Goal: Information Seeking & Learning: Learn about a topic

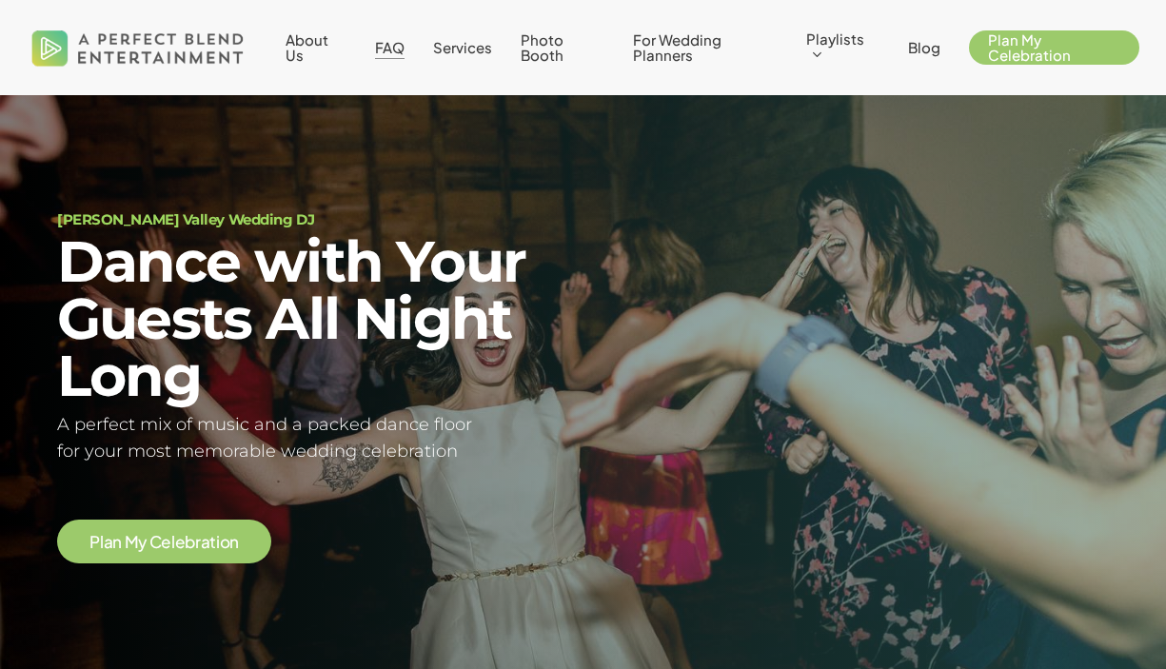
click at [400, 51] on span "FAQ" at bounding box center [390, 47] width 30 height 18
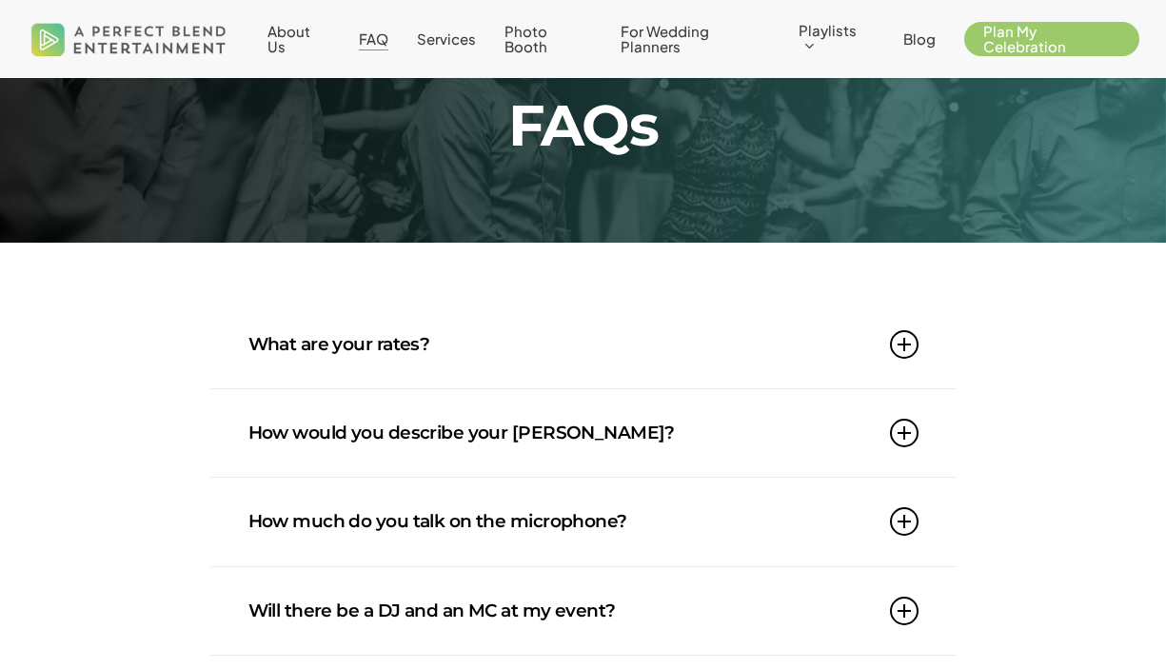
scroll to position [204, 0]
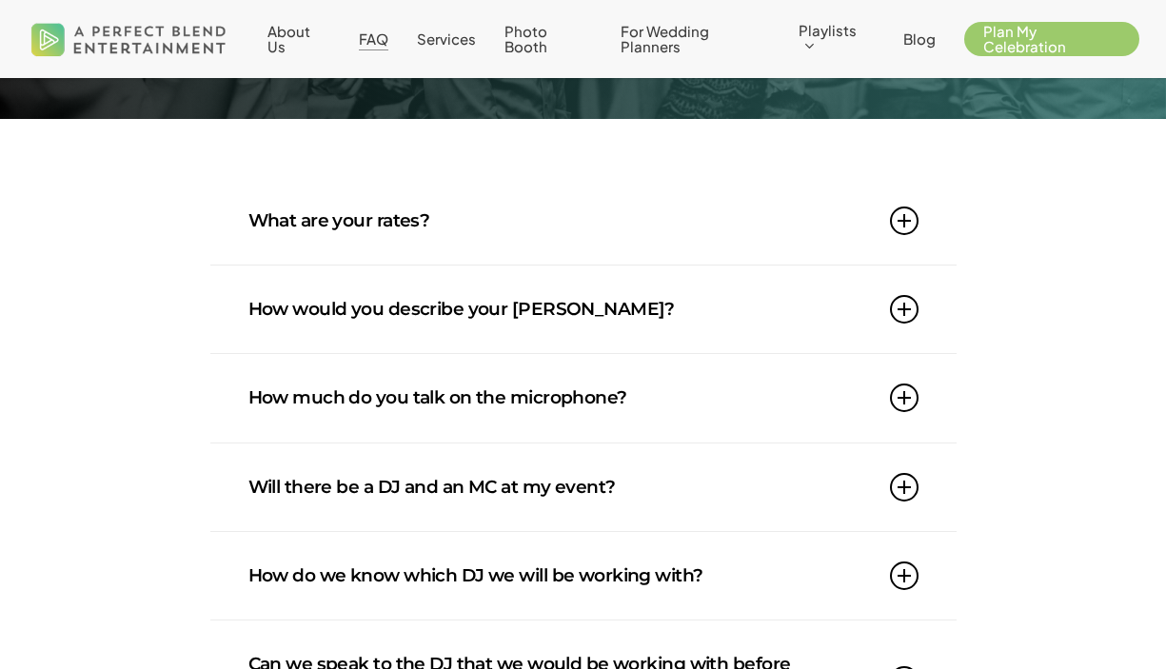
click at [541, 256] on link "What are your rates?" at bounding box center [584, 221] width 670 height 88
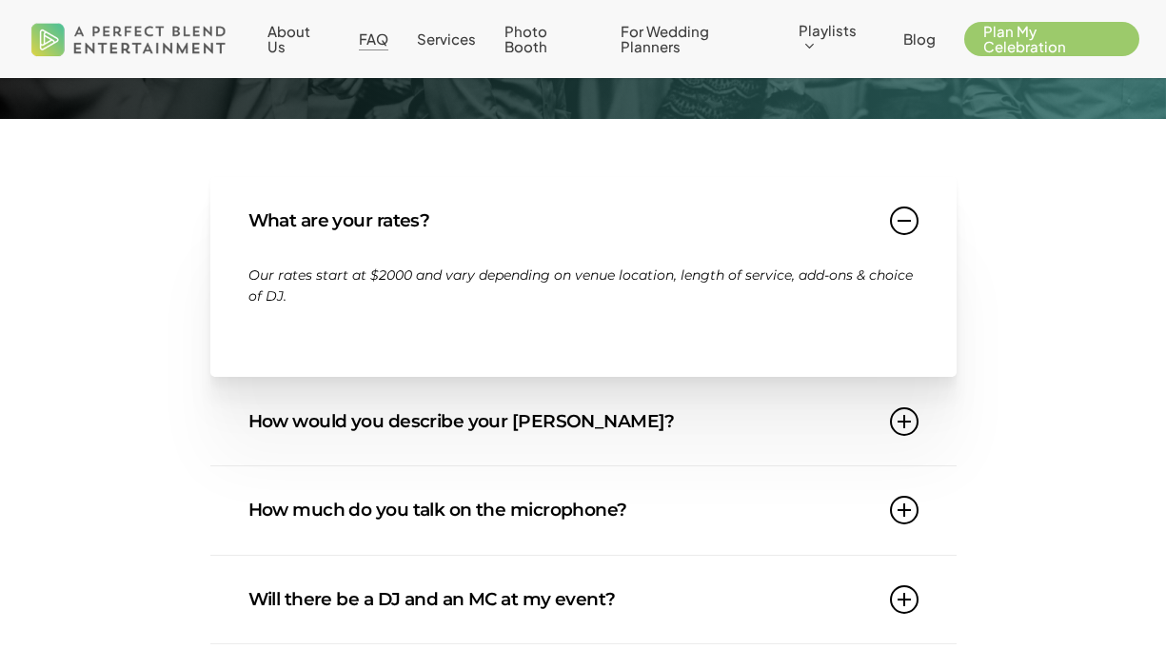
click at [606, 225] on link "What are your rates?" at bounding box center [584, 221] width 670 height 88
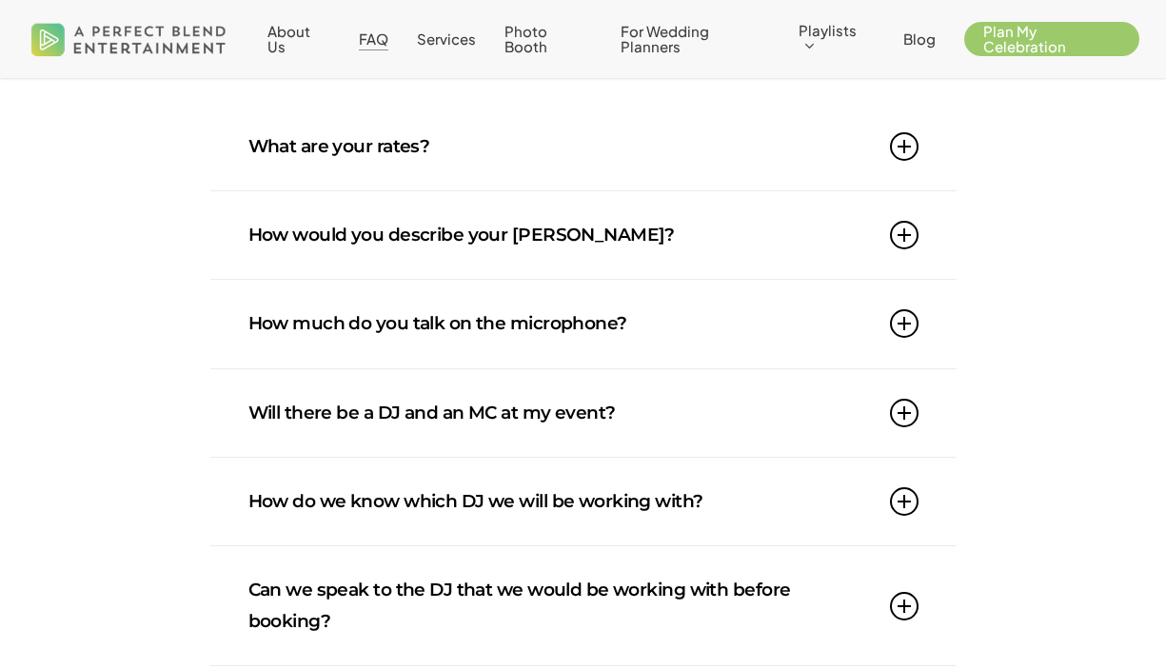
scroll to position [293, 0]
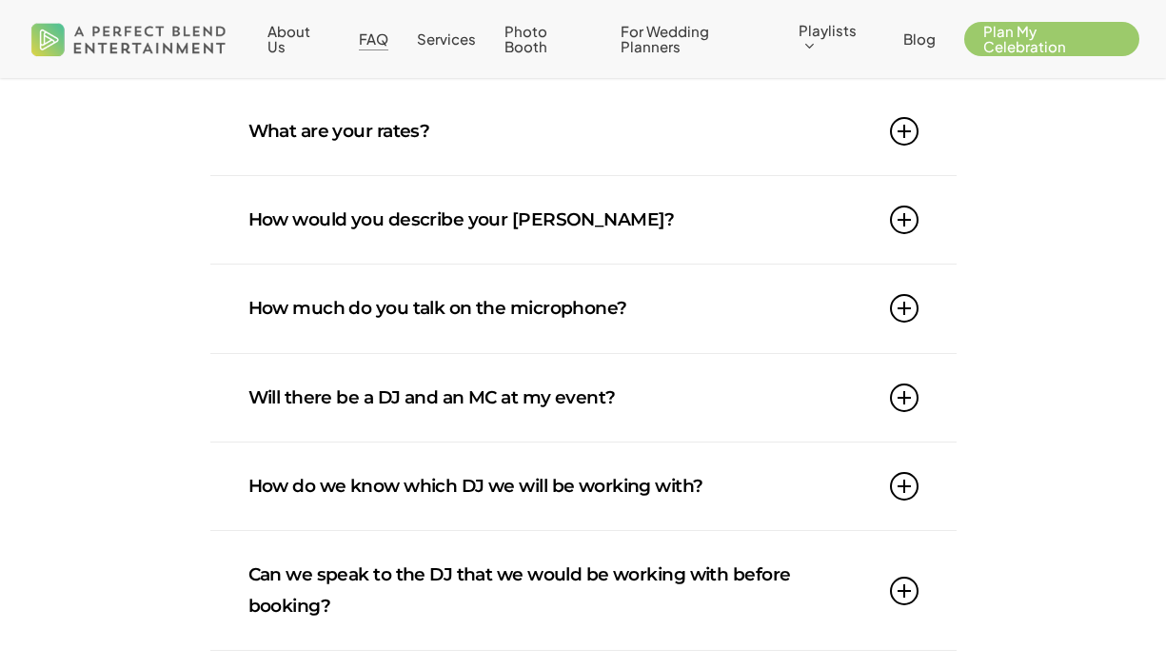
click at [633, 222] on link "How would you describe your DJ style?" at bounding box center [584, 220] width 670 height 88
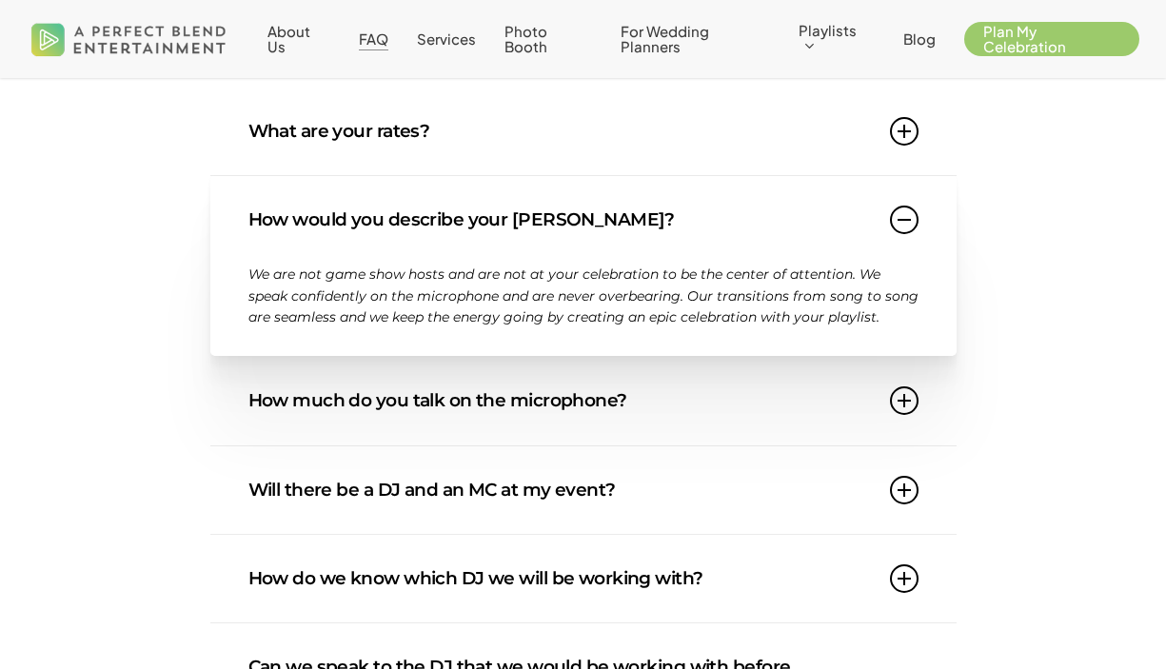
click at [634, 222] on link "How would you describe your DJ style?" at bounding box center [584, 220] width 670 height 88
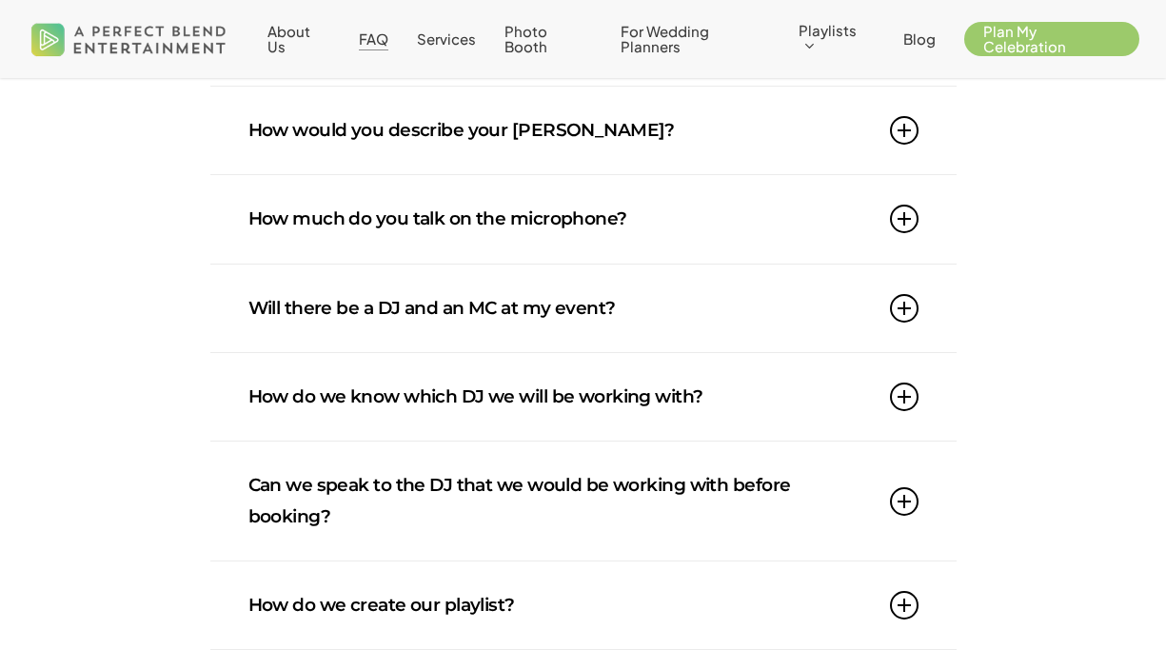
scroll to position [385, 0]
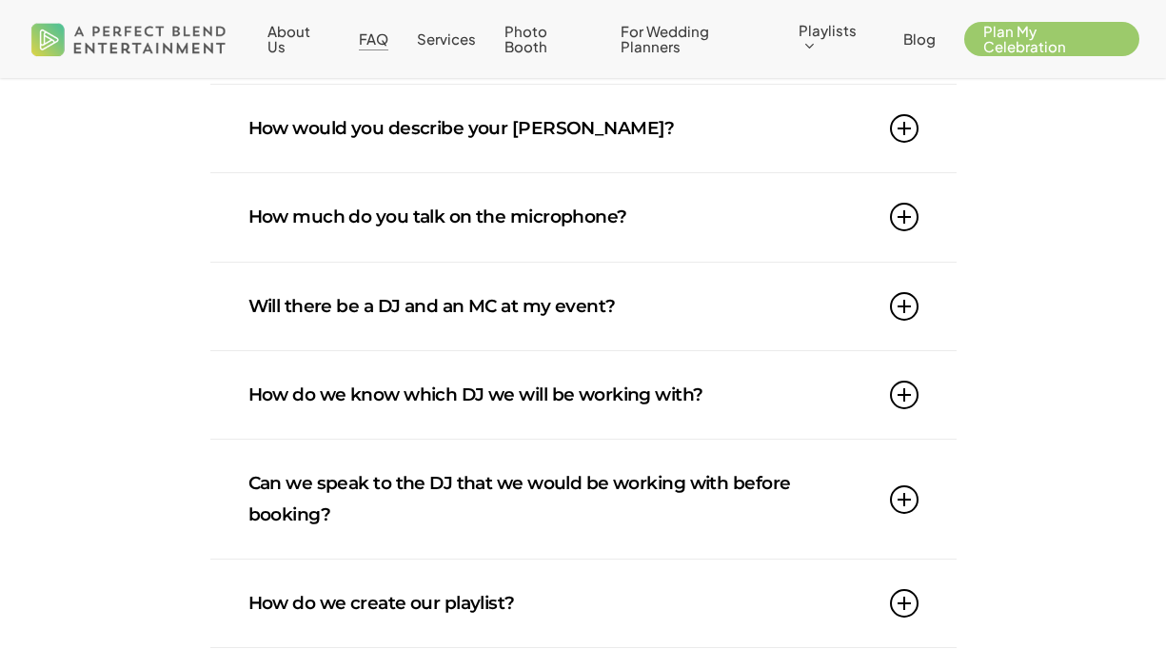
click at [635, 221] on link "How much do you talk on the microphone?" at bounding box center [584, 217] width 670 height 88
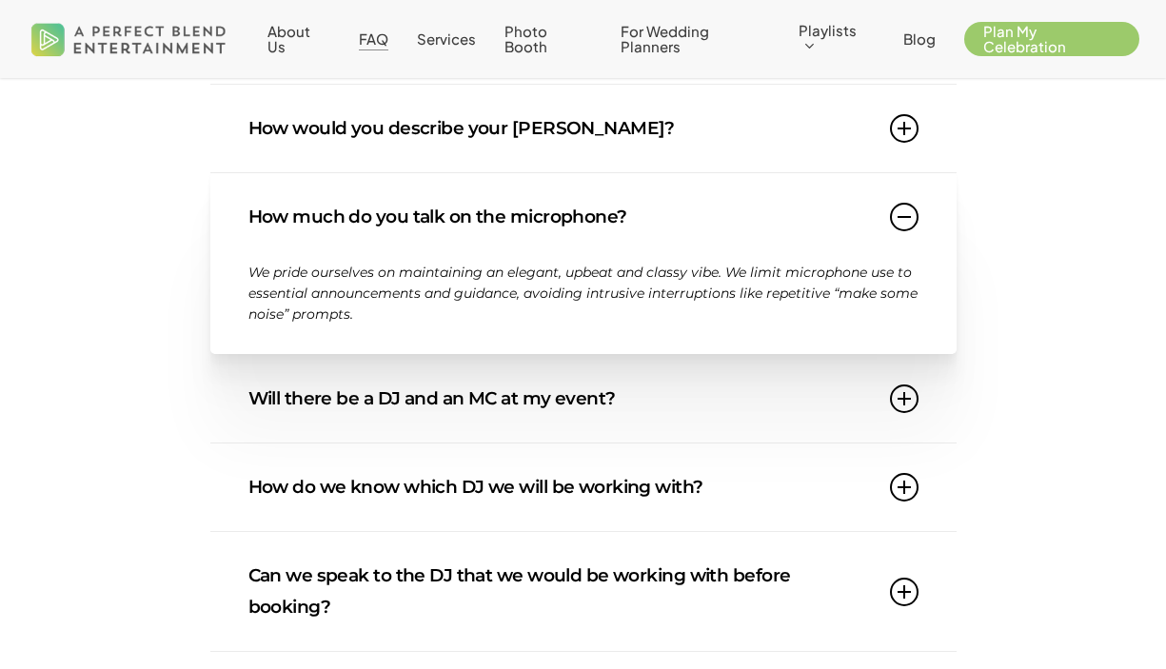
click at [637, 221] on link "How much do you talk on the microphone?" at bounding box center [584, 217] width 670 height 88
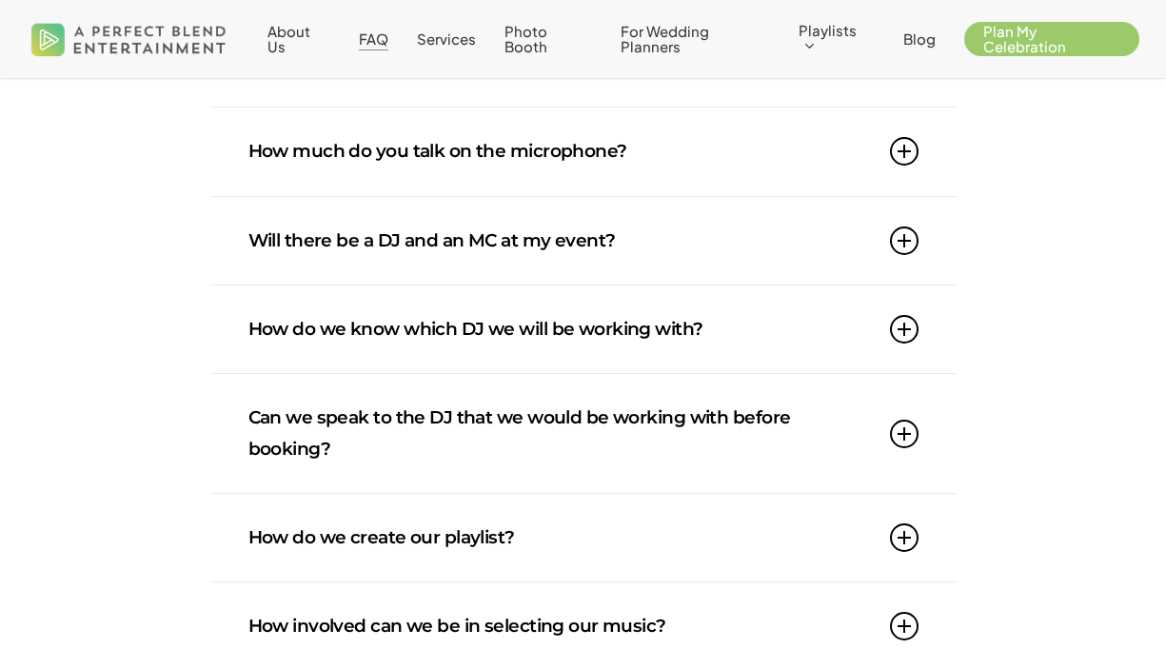
scroll to position [452, 0]
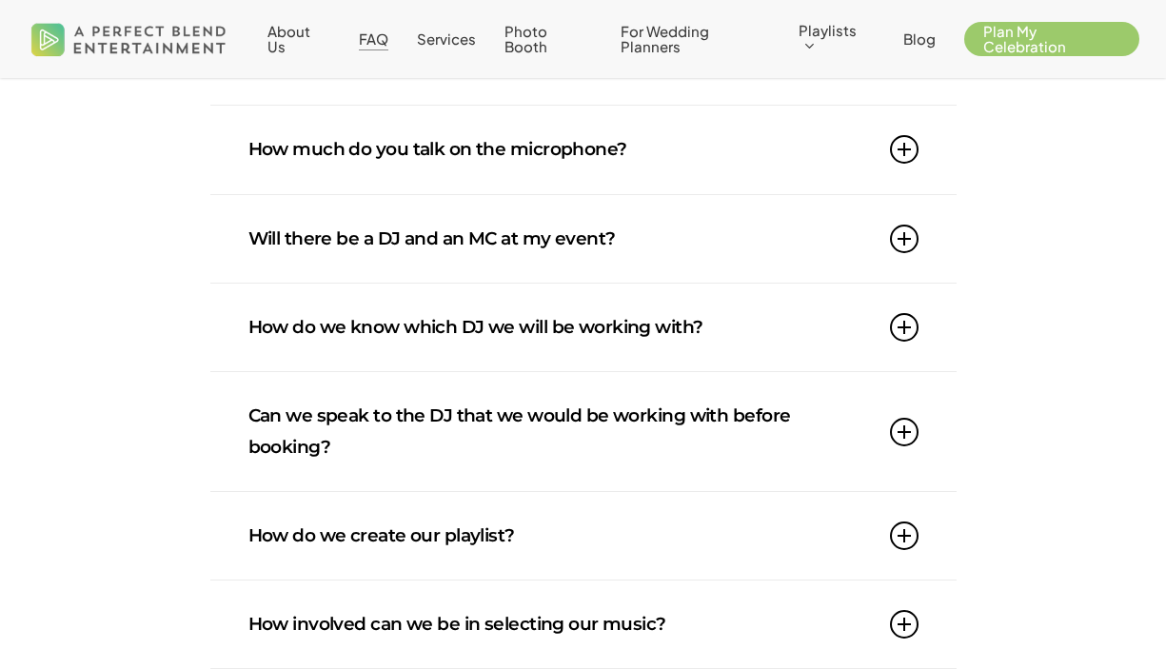
click at [638, 225] on link "Will there be a DJ and an MC at my event?" at bounding box center [584, 239] width 670 height 88
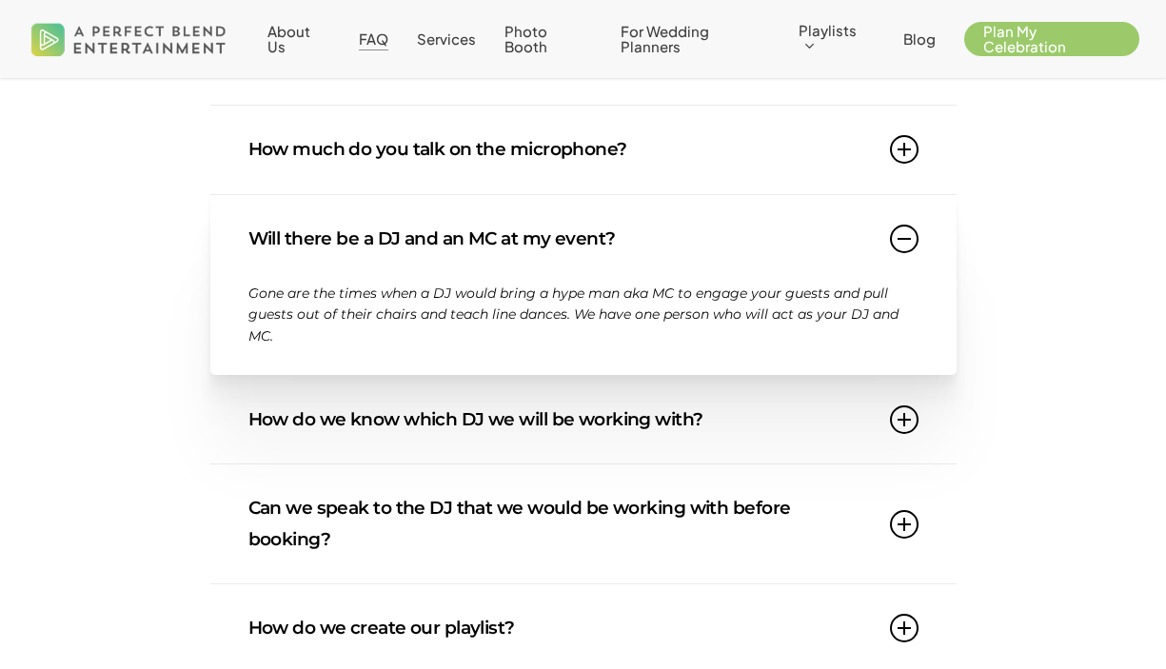
click at [639, 225] on link "Will there be a DJ and an MC at my event?" at bounding box center [584, 239] width 670 height 88
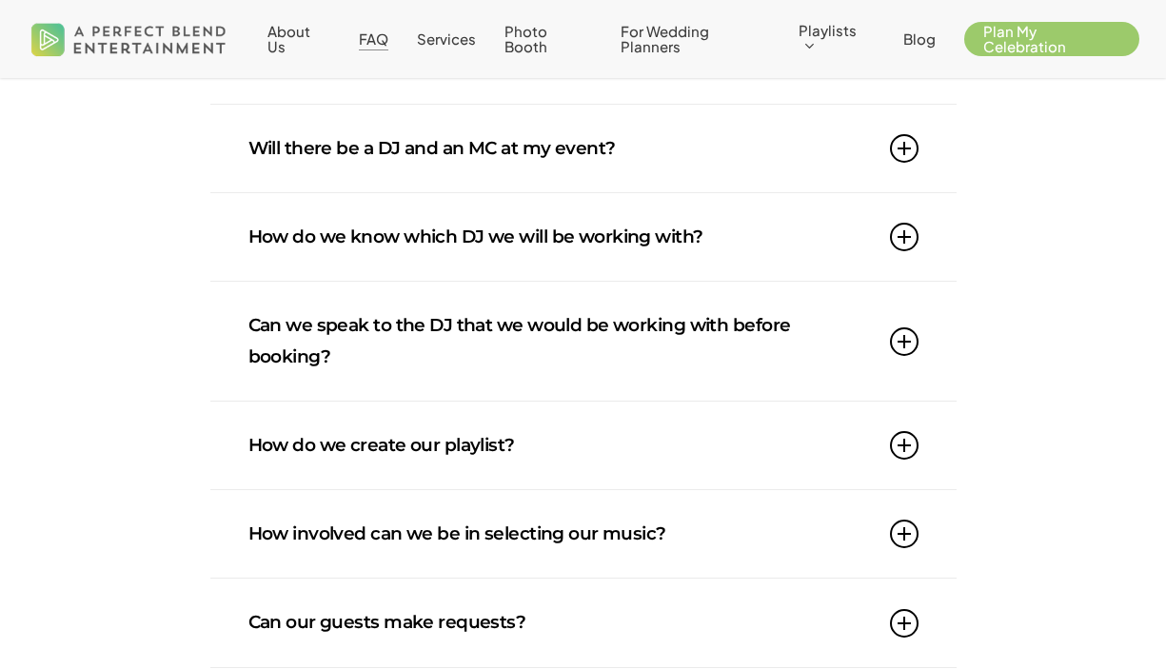
scroll to position [548, 0]
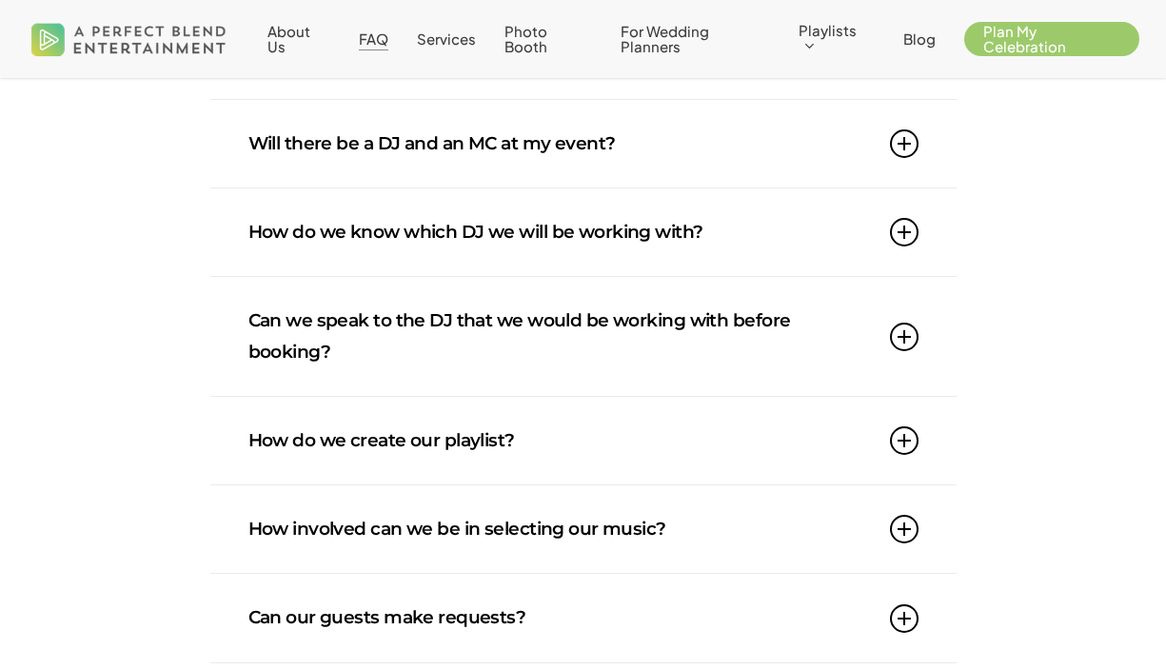
click at [639, 227] on link "How do we know which DJ we will be working with?" at bounding box center [584, 233] width 670 height 88
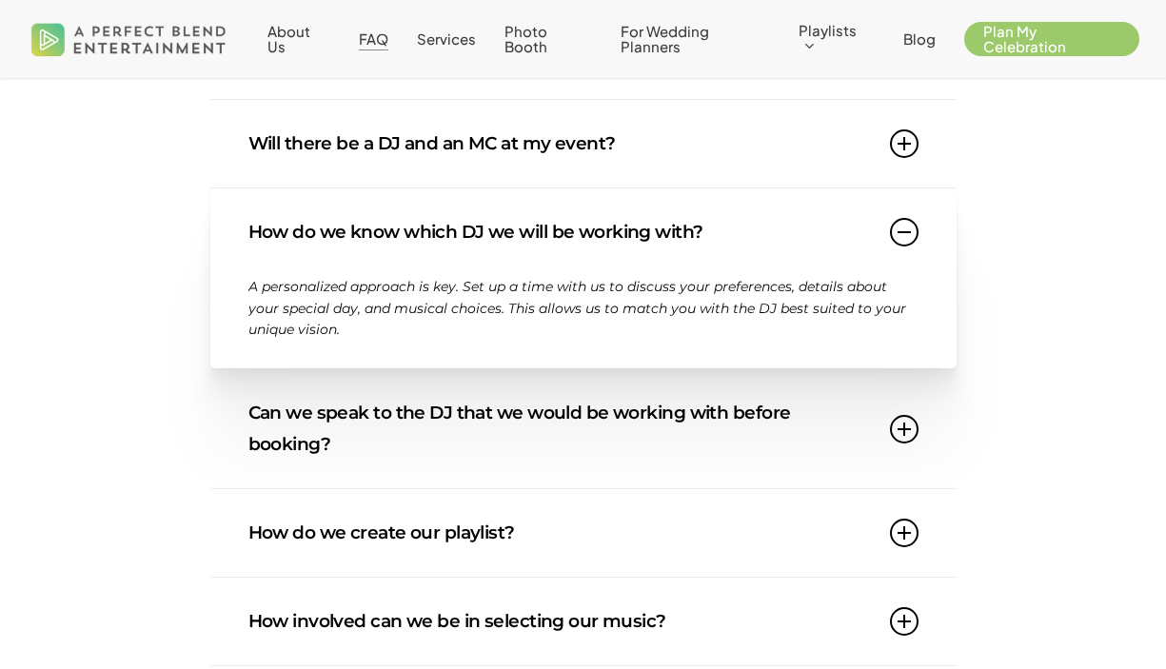
click at [641, 229] on link "How do we know which DJ we will be working with?" at bounding box center [584, 233] width 670 height 88
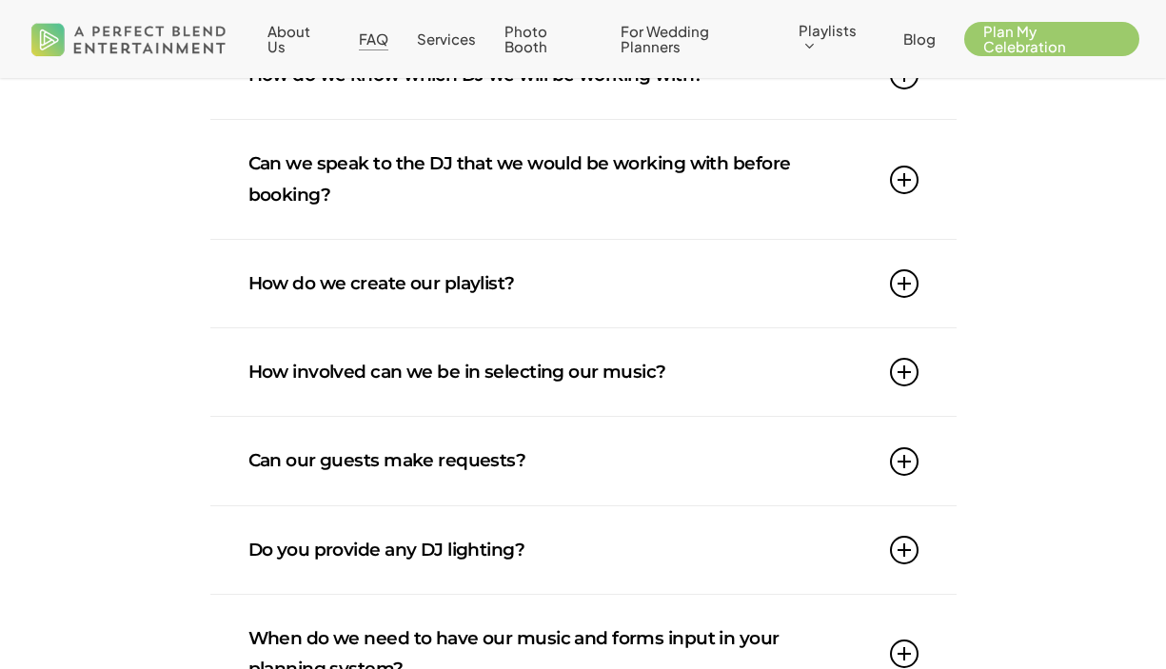
scroll to position [725, 0]
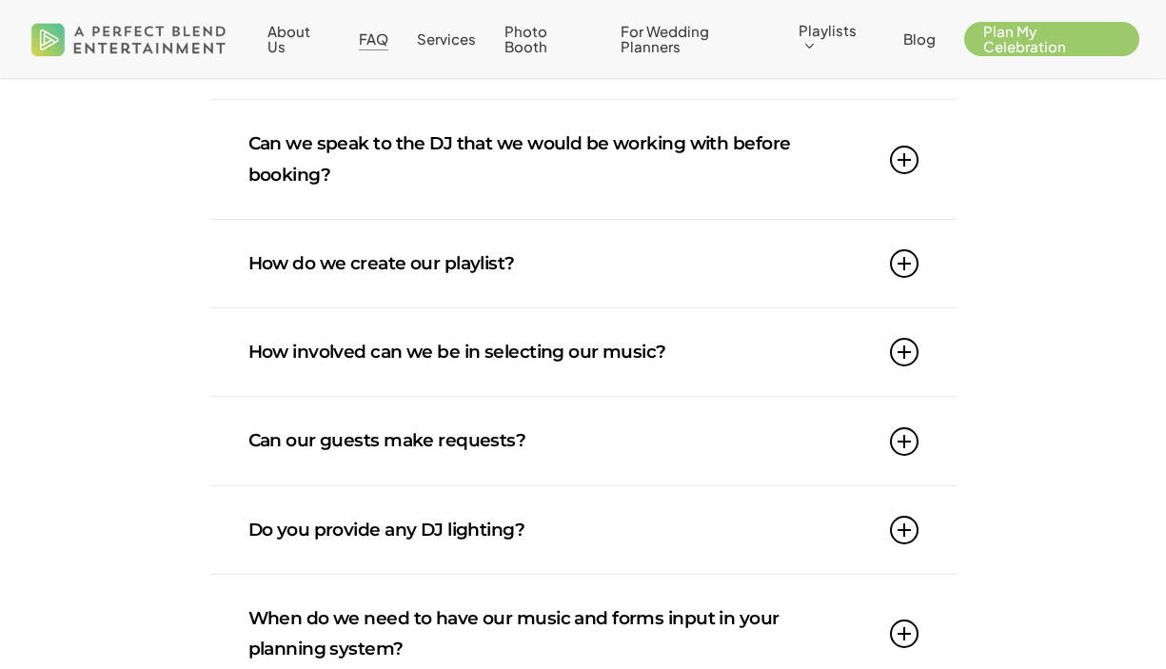
click at [627, 251] on link "How do we create our playlist?" at bounding box center [584, 264] width 670 height 88
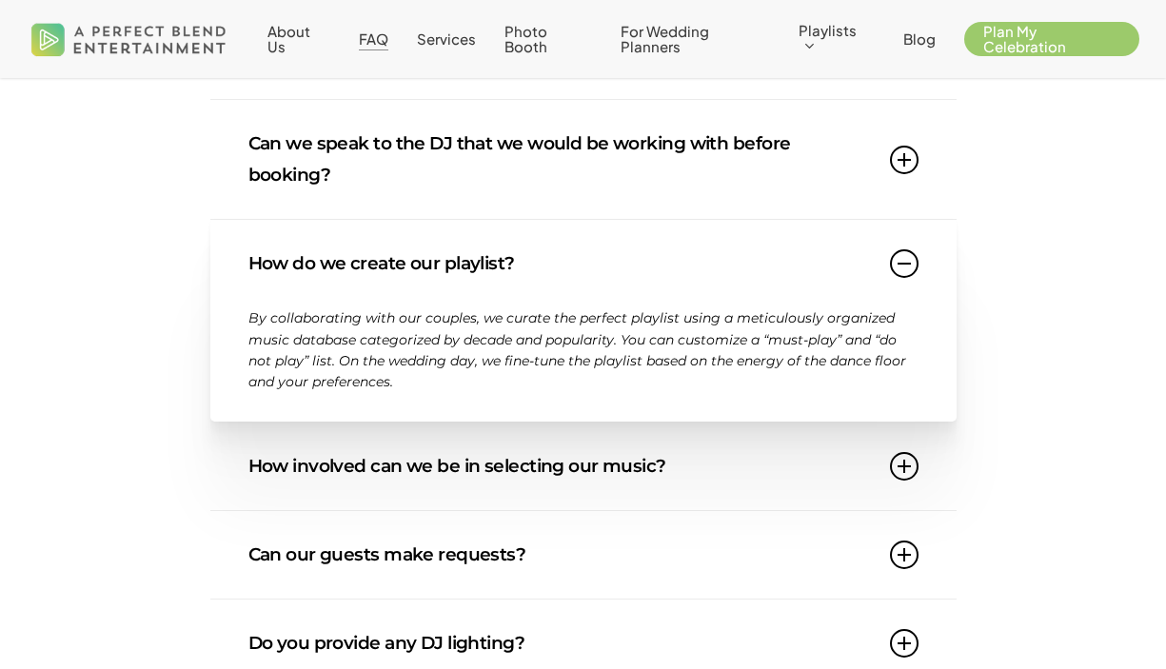
click at [625, 252] on link "How do we create our playlist?" at bounding box center [584, 264] width 670 height 88
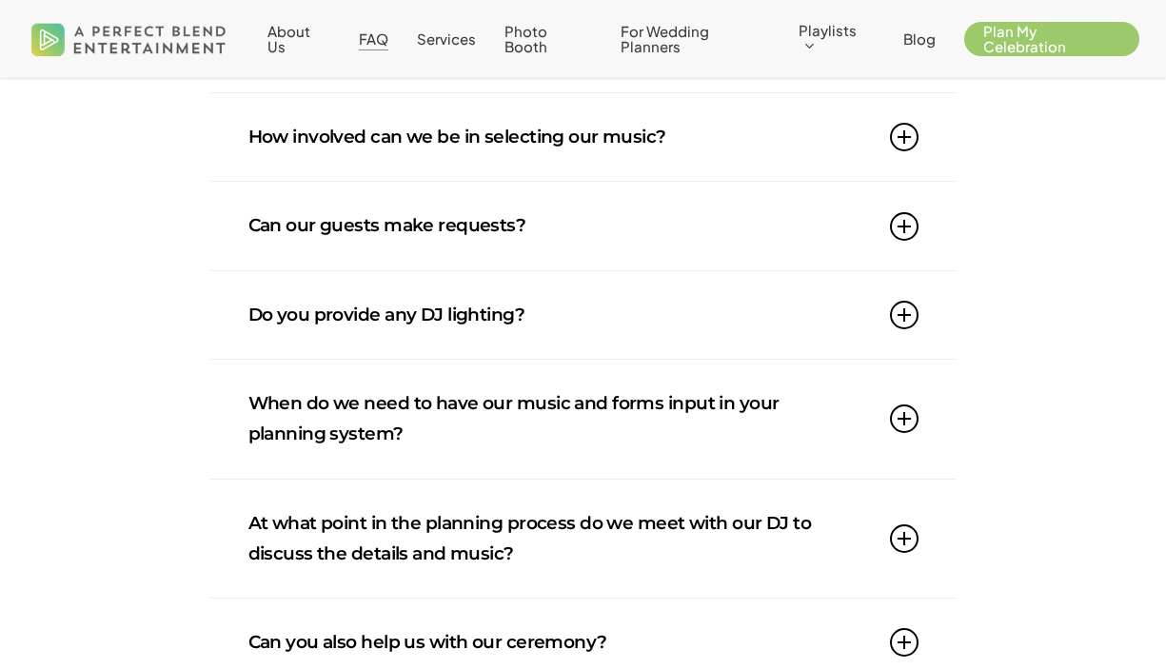
scroll to position [943, 0]
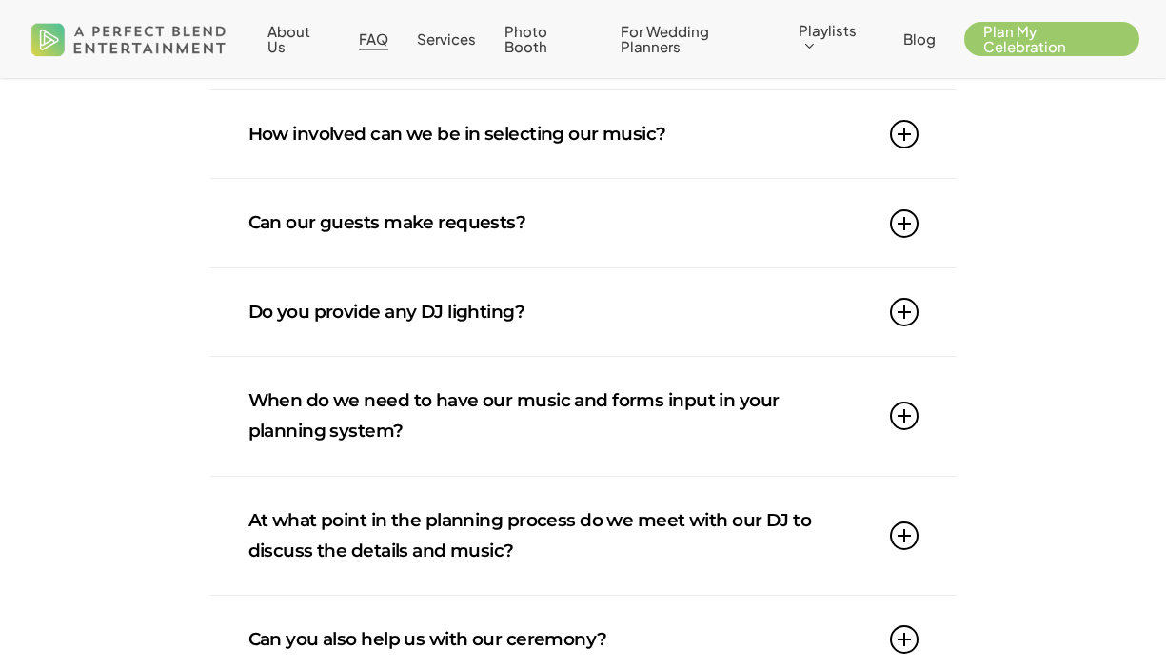
click at [541, 243] on link "Can our guests make requests?" at bounding box center [584, 223] width 670 height 88
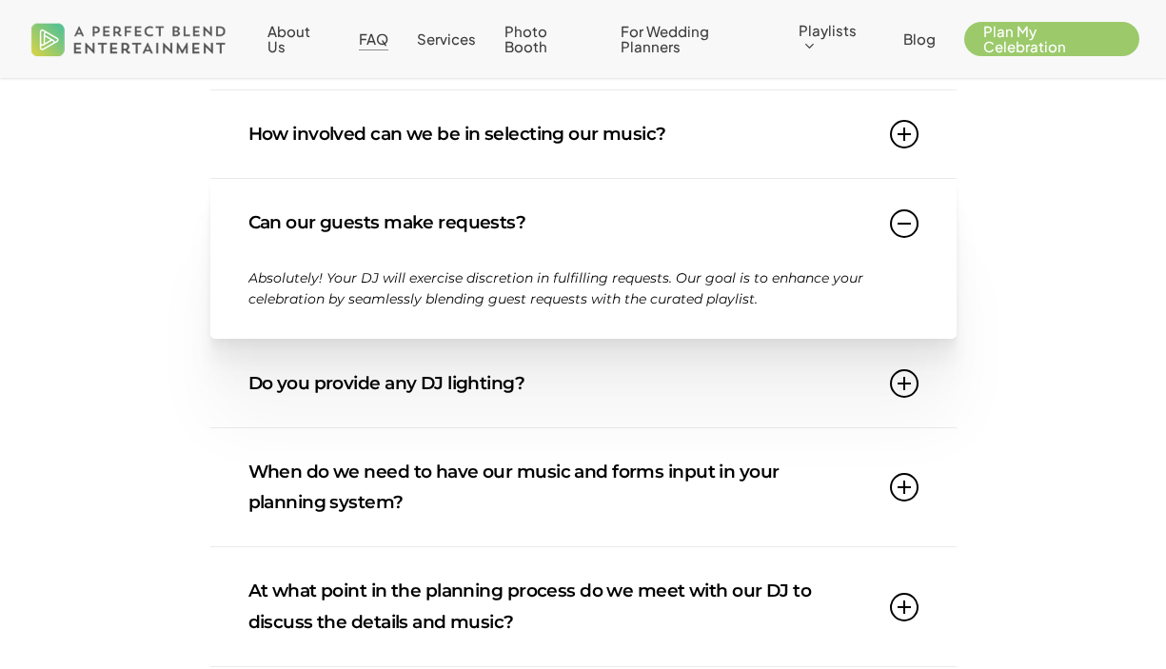
click at [541, 243] on link "Can our guests make requests?" at bounding box center [584, 223] width 670 height 88
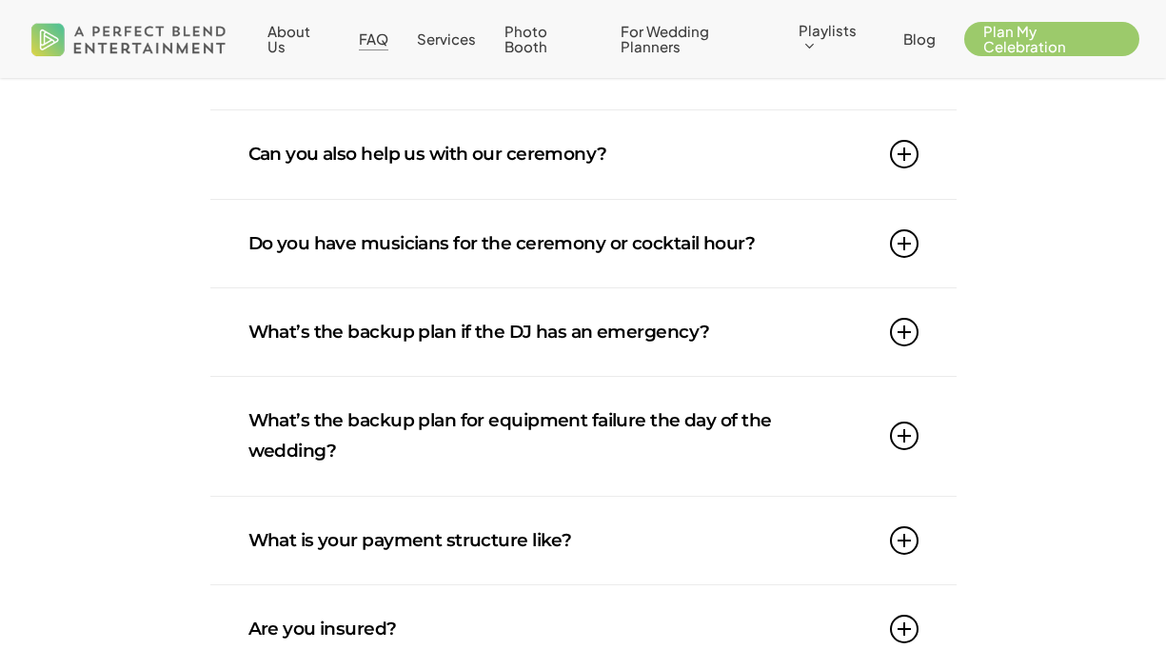
scroll to position [1434, 0]
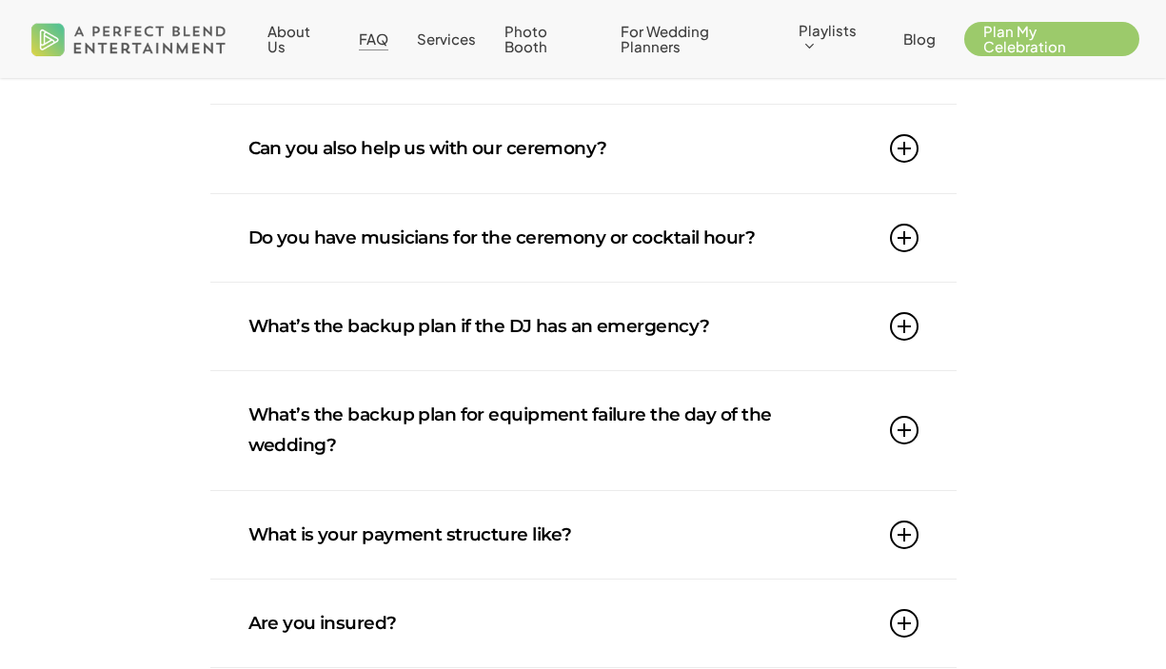
click at [575, 164] on link "Can you also help us with our ceremony?" at bounding box center [584, 149] width 670 height 88
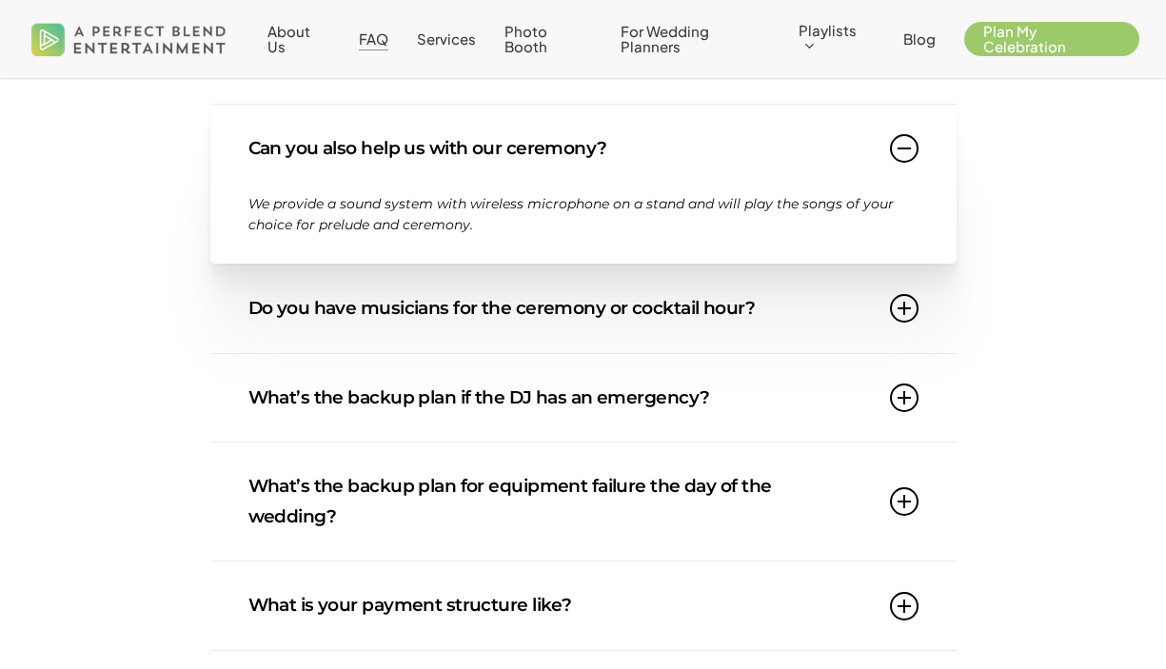
click at [569, 169] on link "Can you also help us with our ceremony?" at bounding box center [584, 149] width 670 height 88
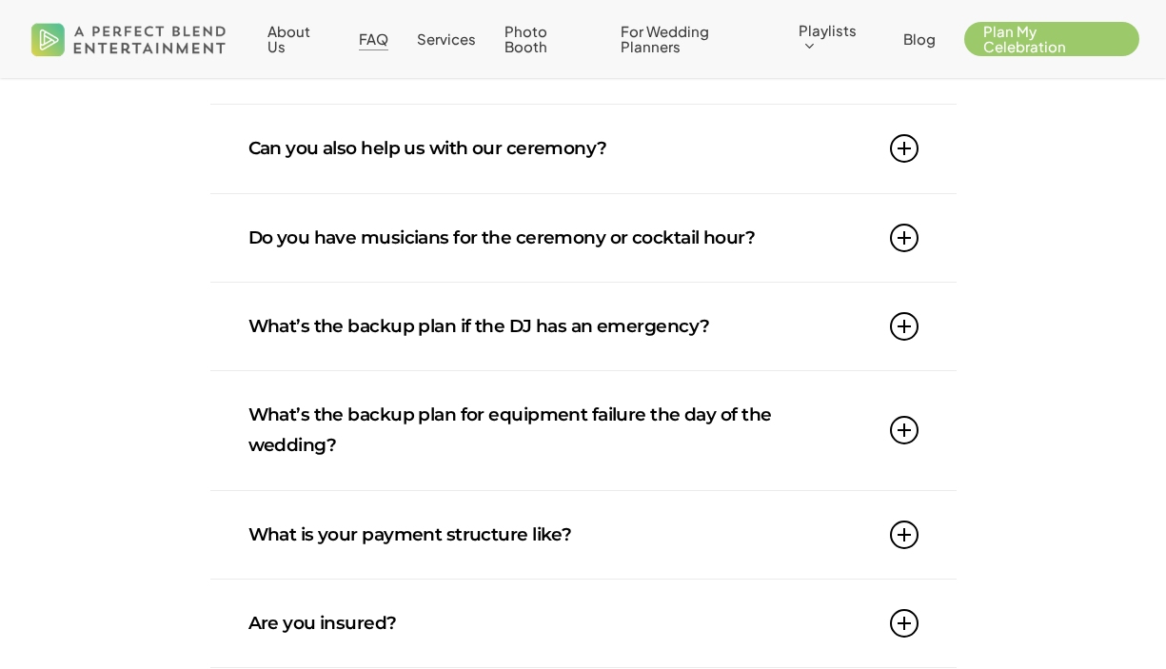
click at [548, 209] on link "Do you have musicians for the ceremony or cocktail hour?" at bounding box center [584, 238] width 670 height 88
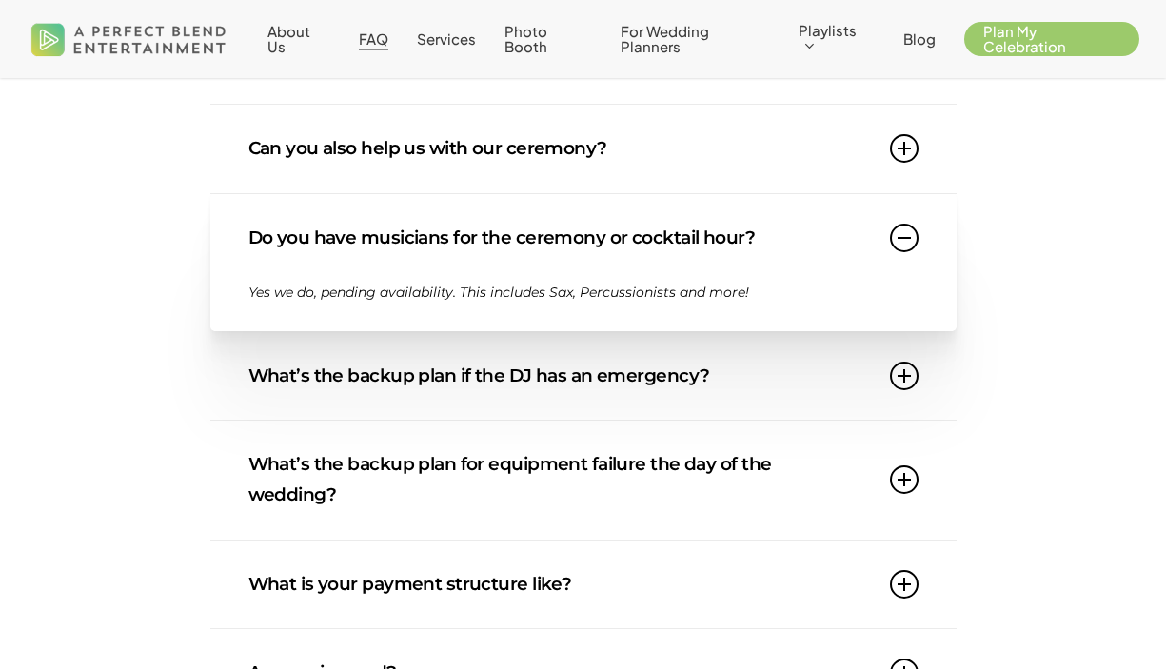
click at [548, 209] on link "Do you have musicians for the ceremony or cocktail hour?" at bounding box center [584, 238] width 670 height 88
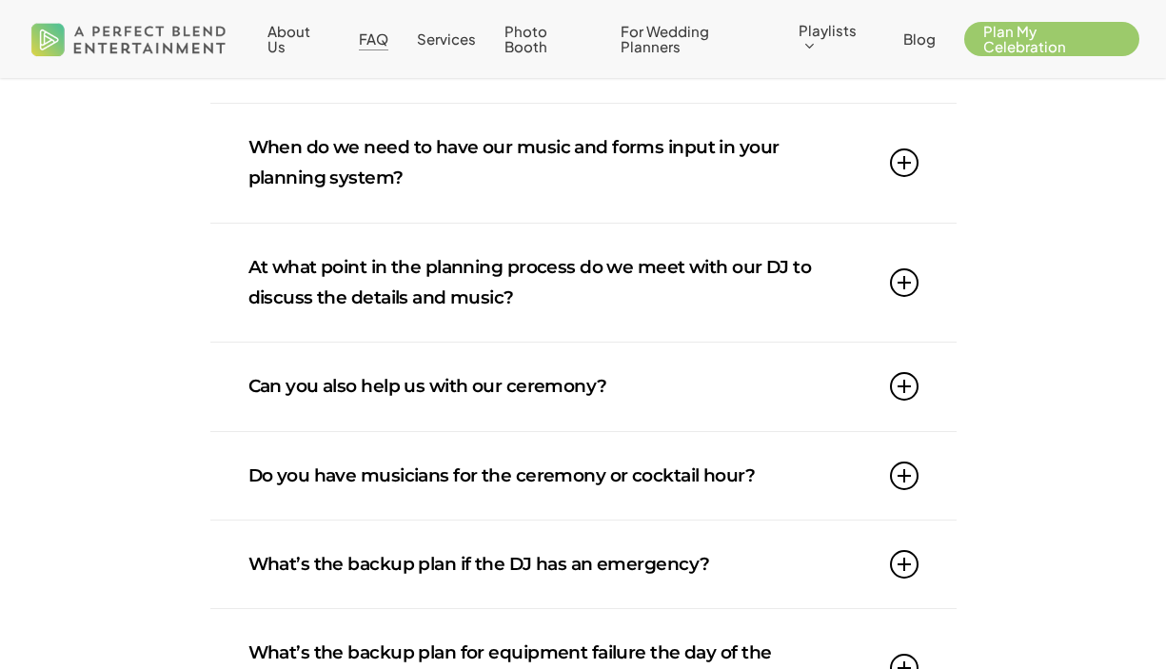
scroll to position [1733, 0]
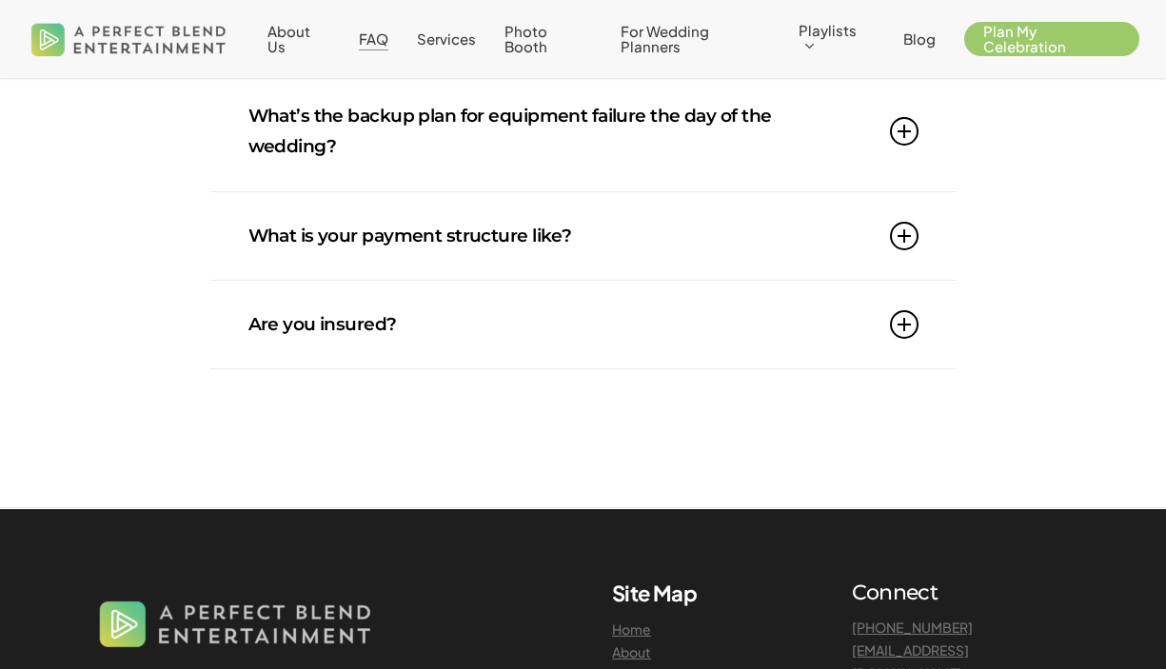
click at [420, 330] on link "Are you insured?" at bounding box center [584, 325] width 670 height 88
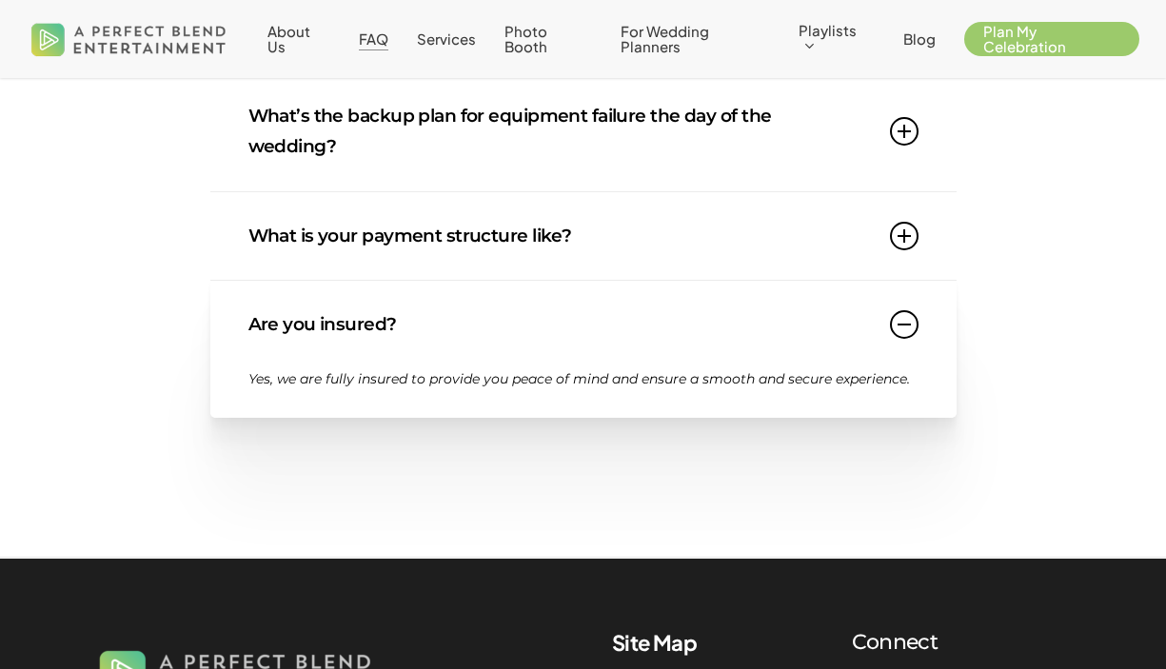
click at [485, 252] on link "What is your payment structure like?" at bounding box center [584, 236] width 670 height 88
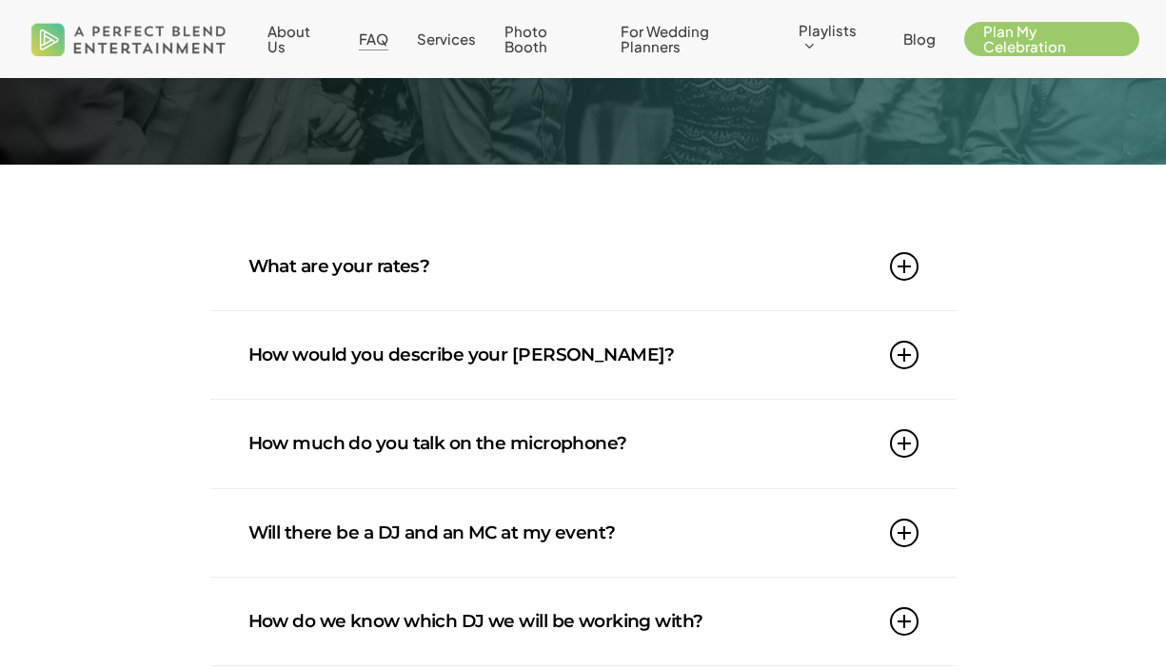
scroll to position [0, 0]
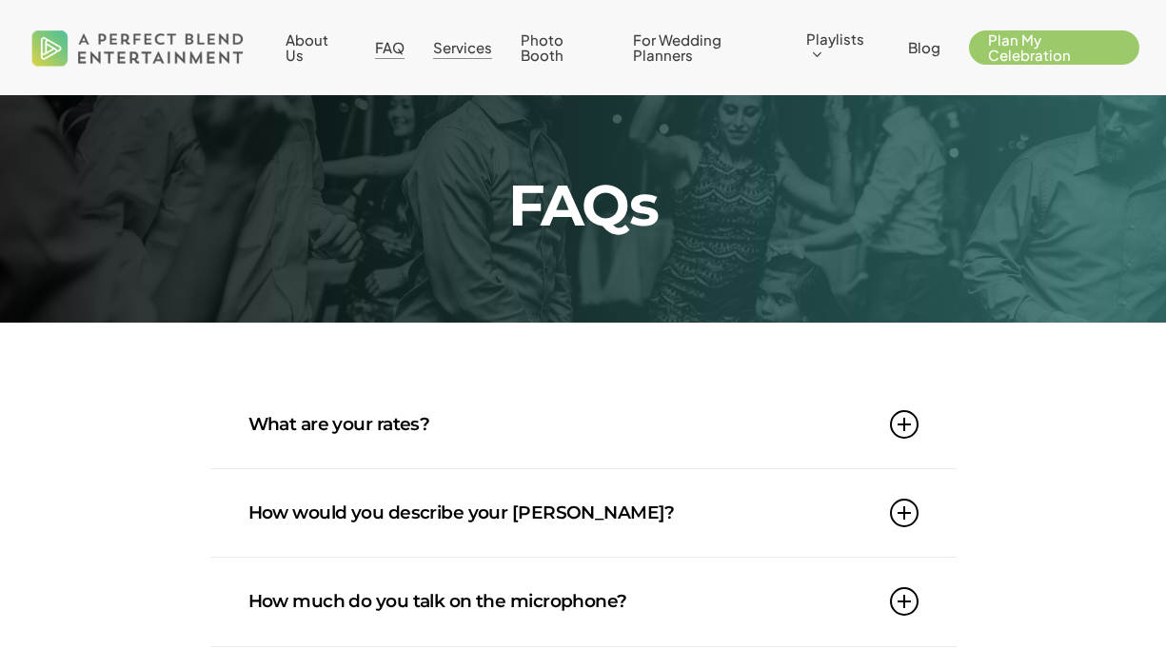
click at [476, 51] on span "Services" at bounding box center [462, 47] width 59 height 18
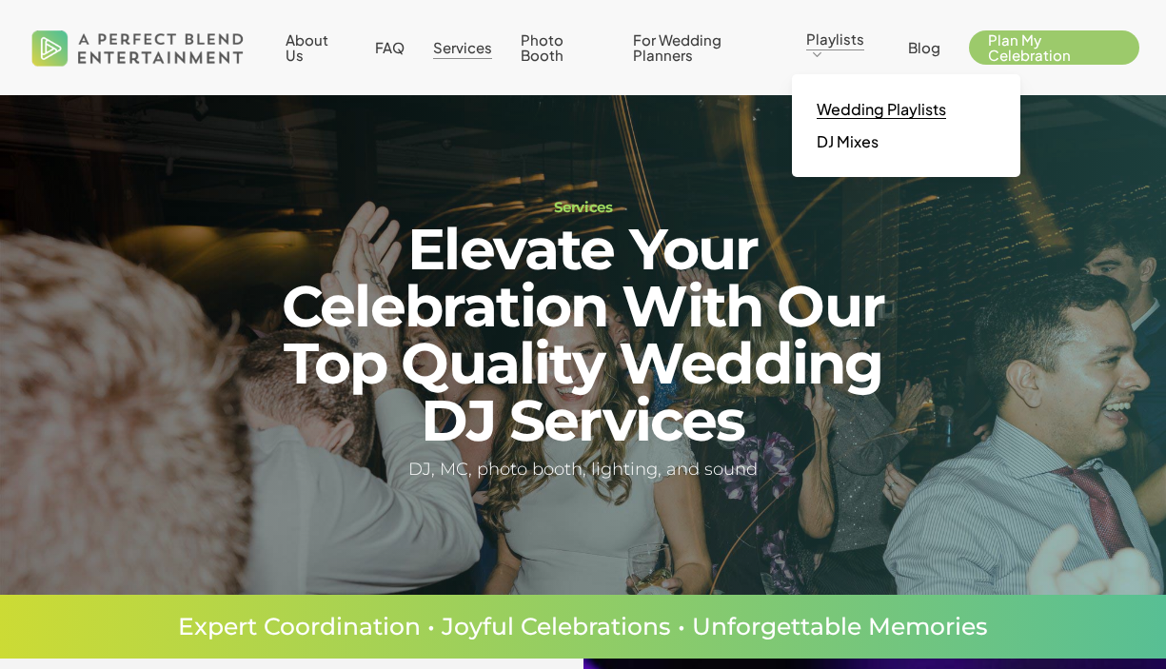
click at [844, 109] on span "Wedding Playlists" at bounding box center [882, 109] width 130 height 20
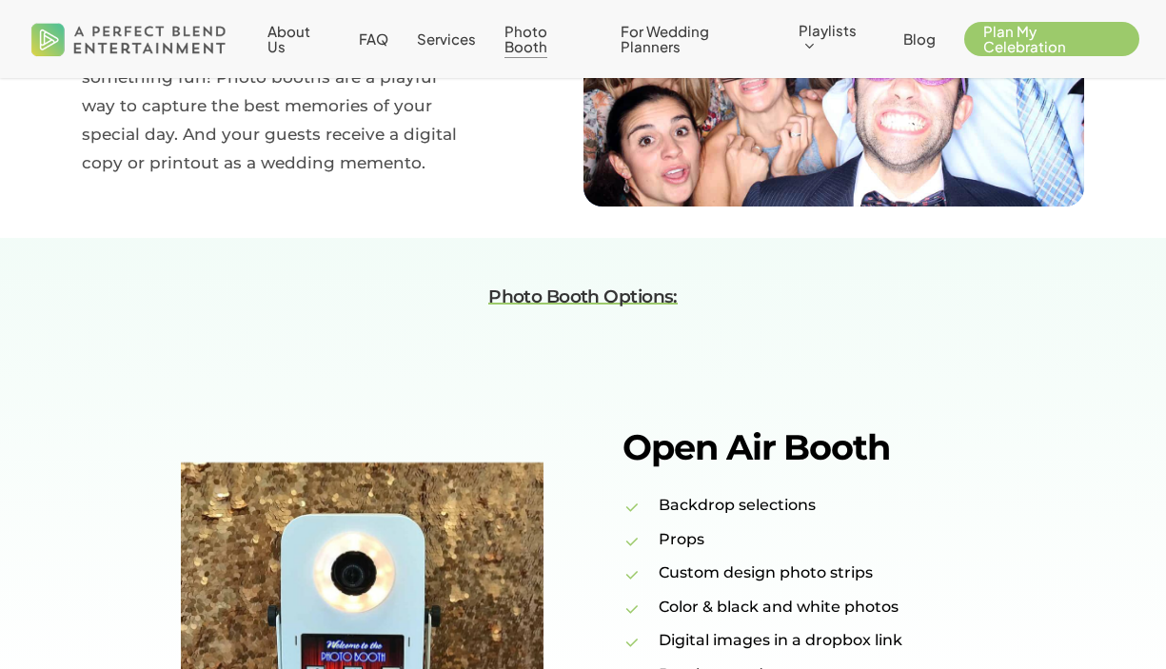
scroll to position [1028, 0]
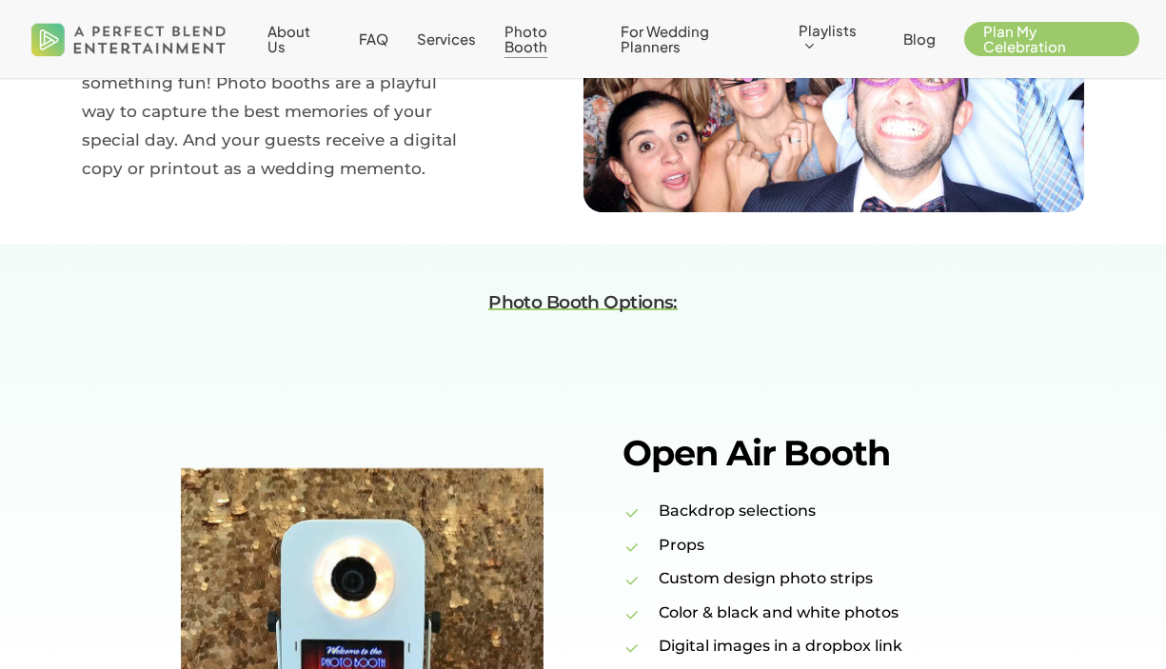
click at [552, 300] on em "Photo Booth Options:" at bounding box center [582, 302] width 189 height 22
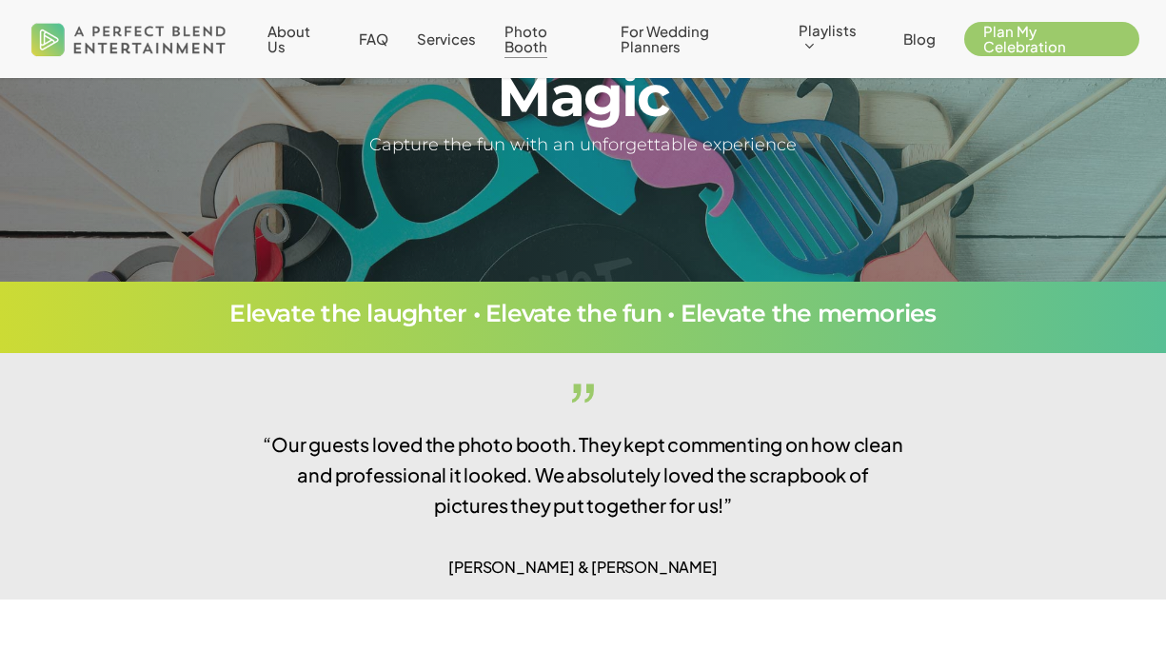
scroll to position [0, 0]
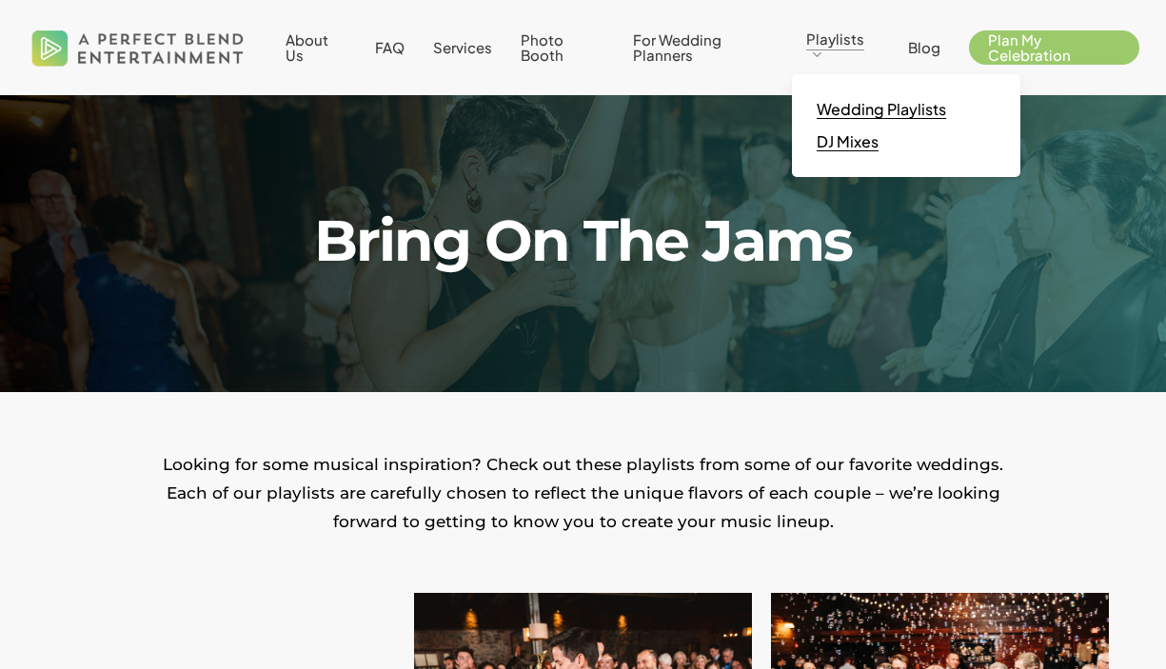
click at [844, 141] on span "DJ Mixes" at bounding box center [848, 141] width 62 height 20
